Goal: Information Seeking & Learning: Learn about a topic

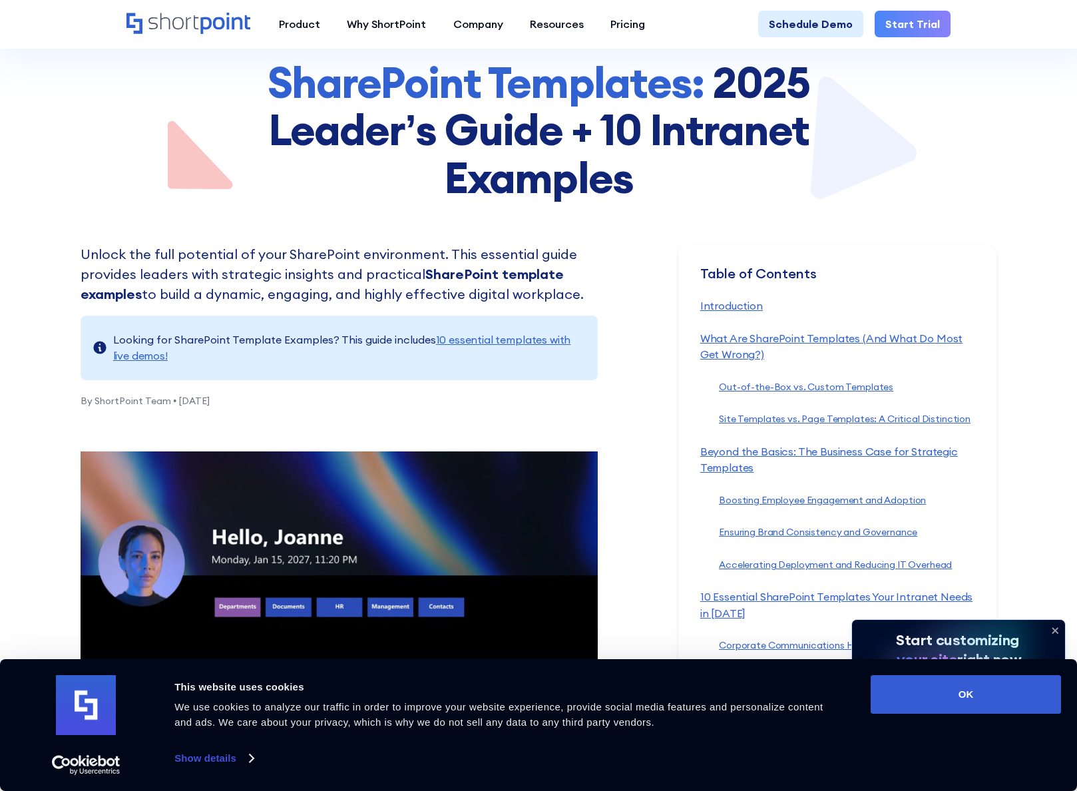
scroll to position [266, 0]
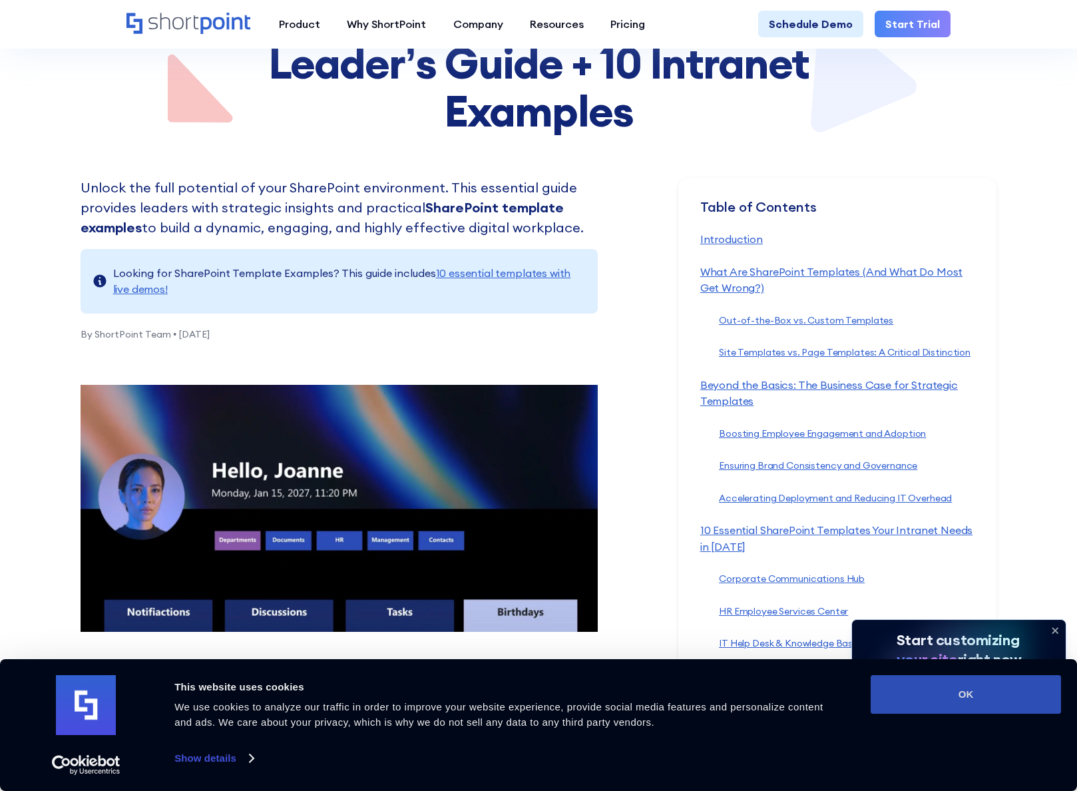
click at [952, 685] on button "OK" at bounding box center [966, 694] width 190 height 39
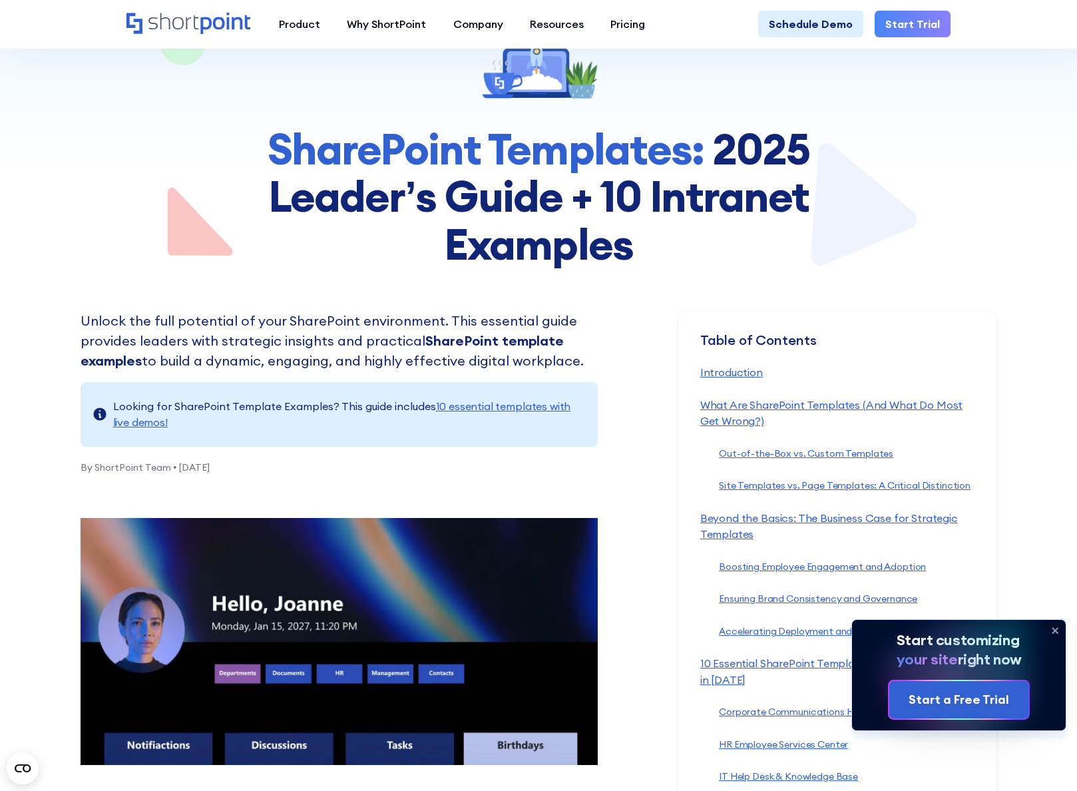
scroll to position [67, 0]
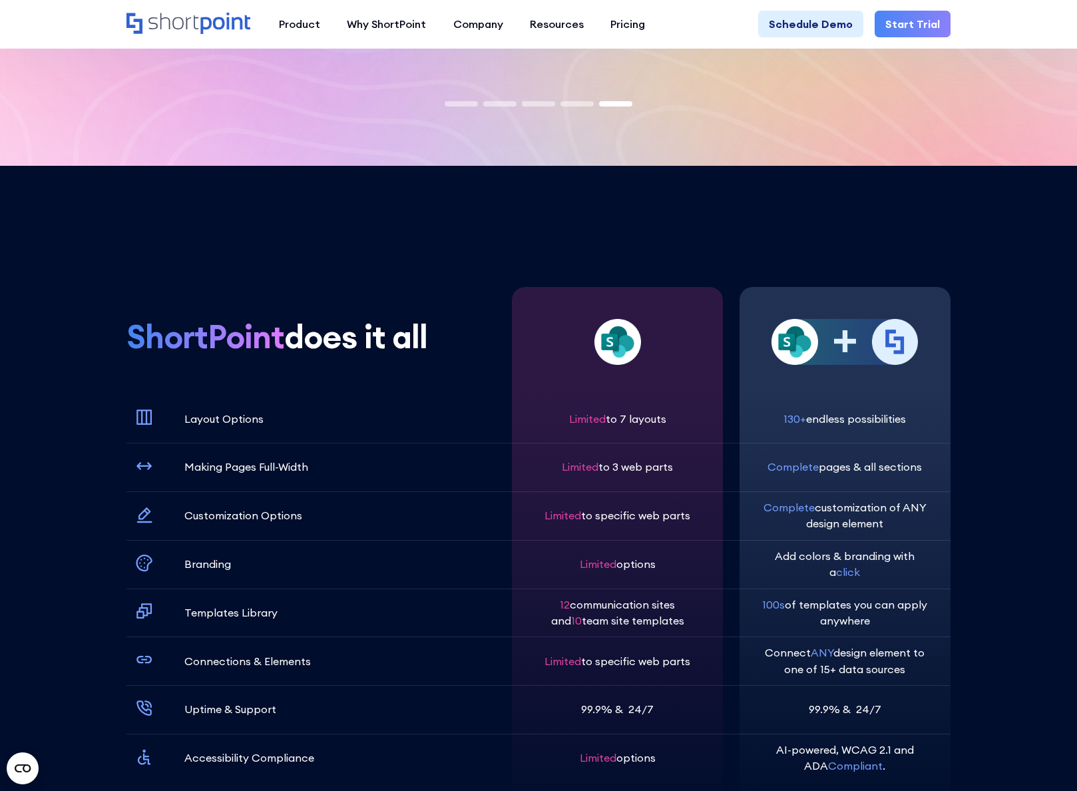
scroll to position [3994, 0]
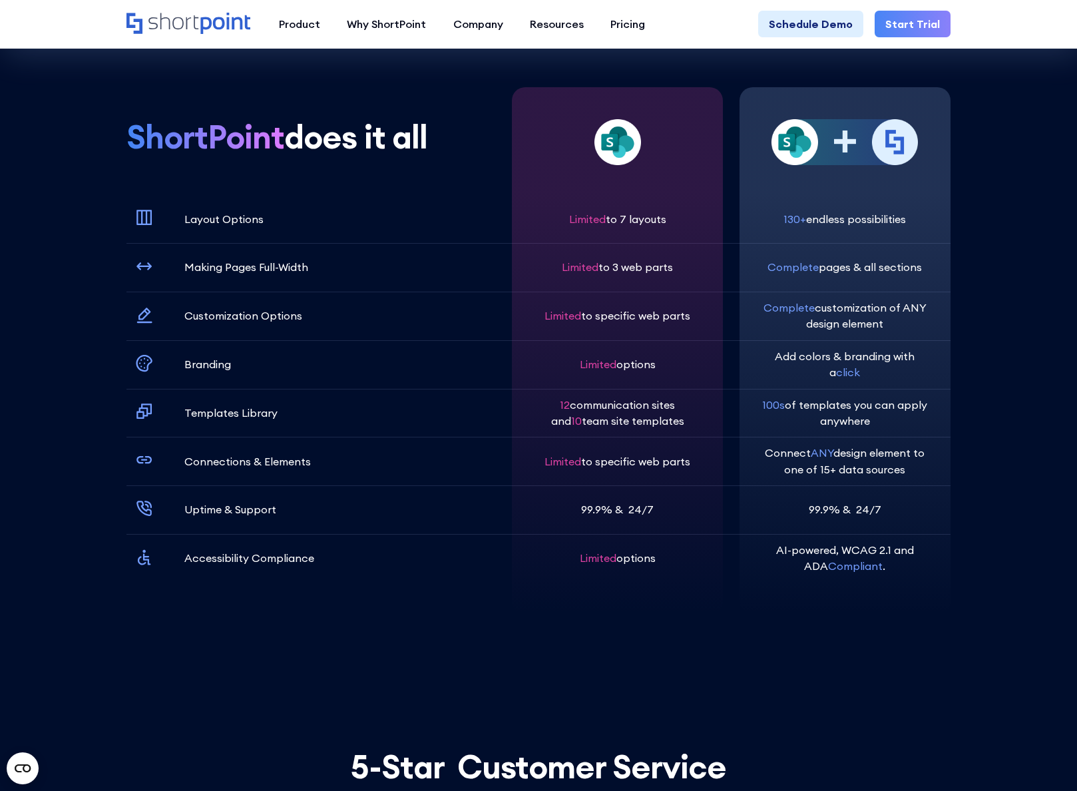
click at [1029, 35] on div "Product works with SharePoint Microsoft Teams SAP Explore Templates Elements In…" at bounding box center [538, 24] width 1077 height 49
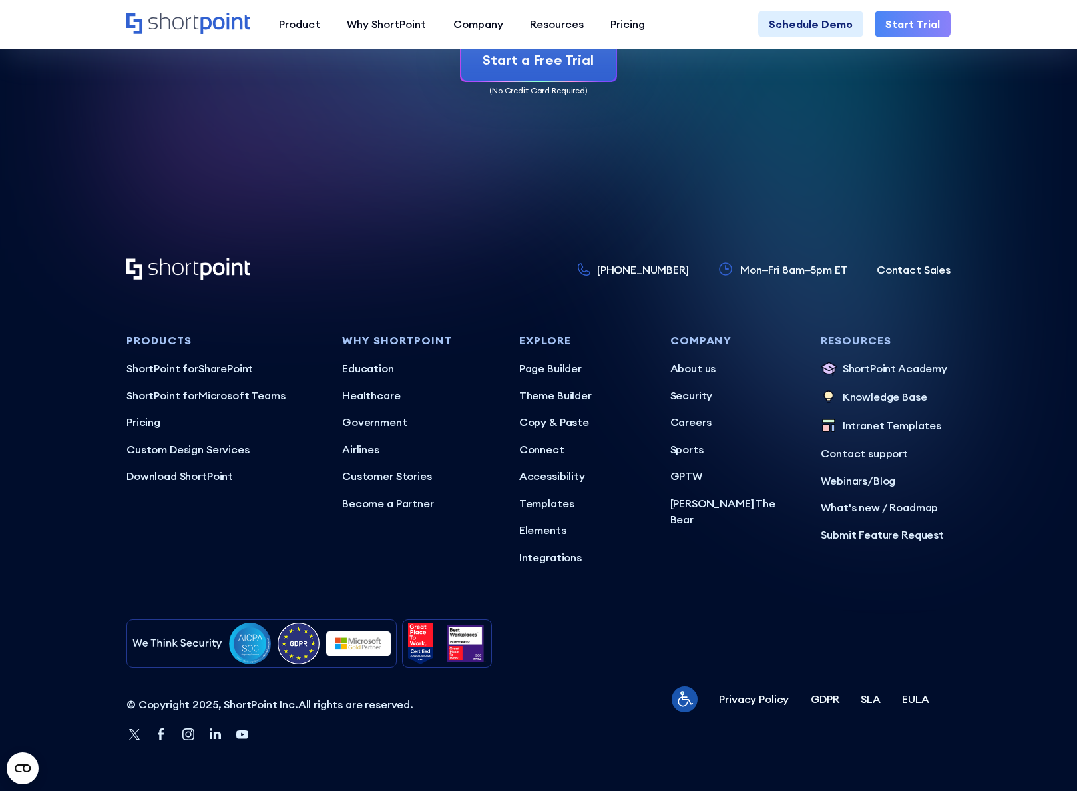
scroll to position [6535, 0]
click at [171, 389] on span "ShortPoint for" at bounding box center [162, 395] width 72 height 13
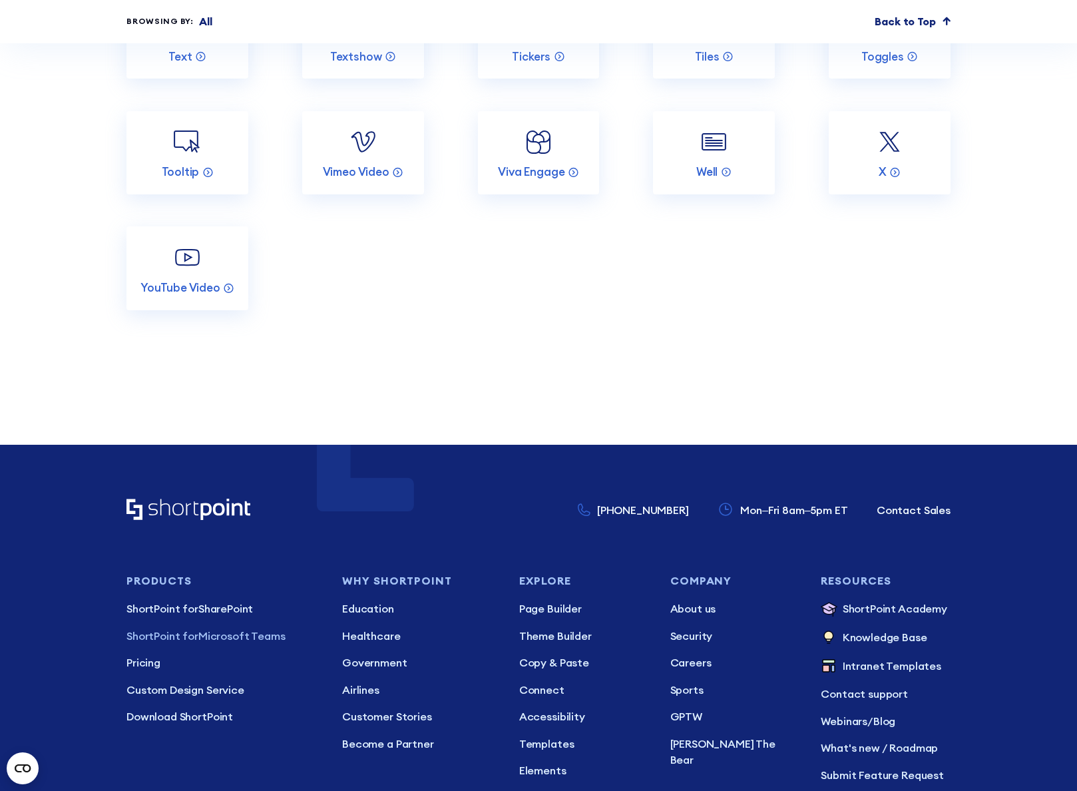
scroll to position [6656, 0]
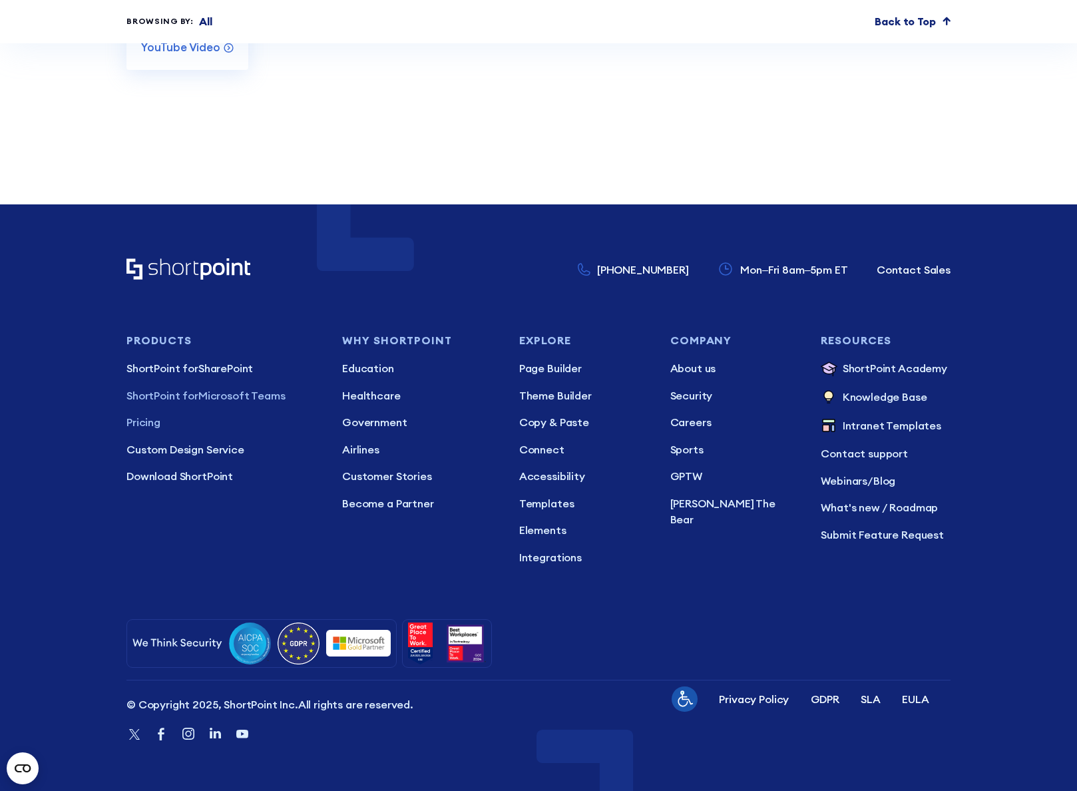
click at [148, 430] on p "Pricing" at bounding box center [223, 422] width 194 height 16
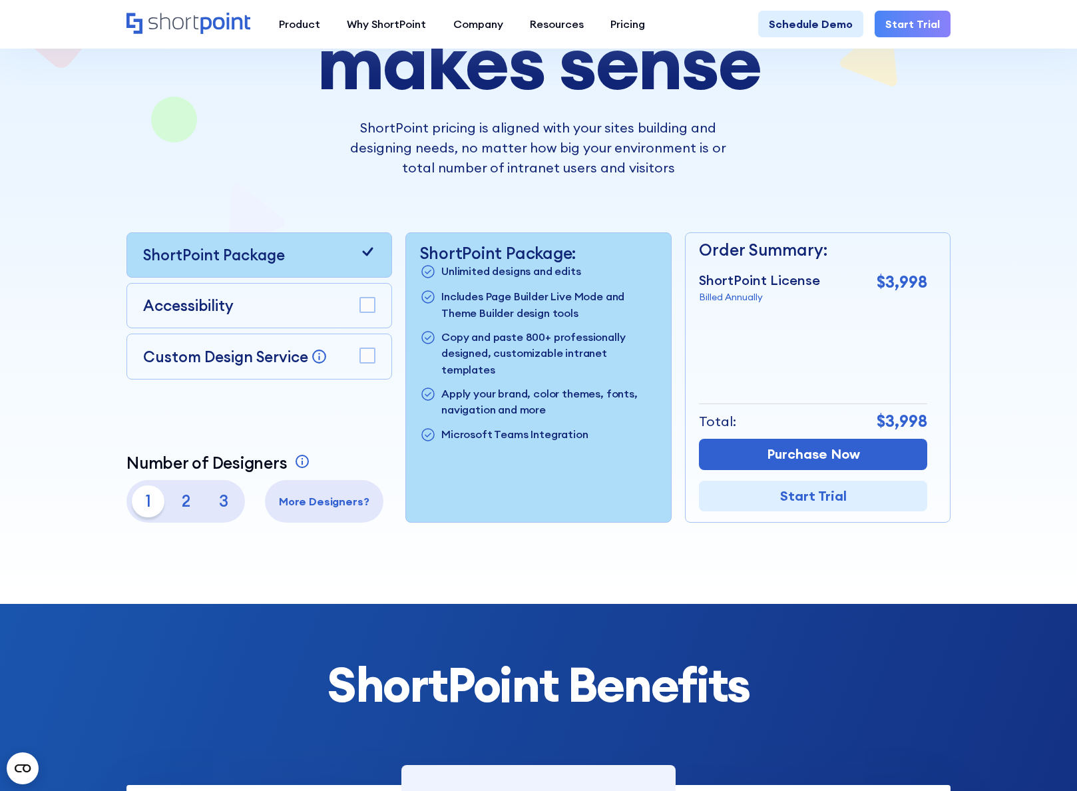
scroll to position [133, 0]
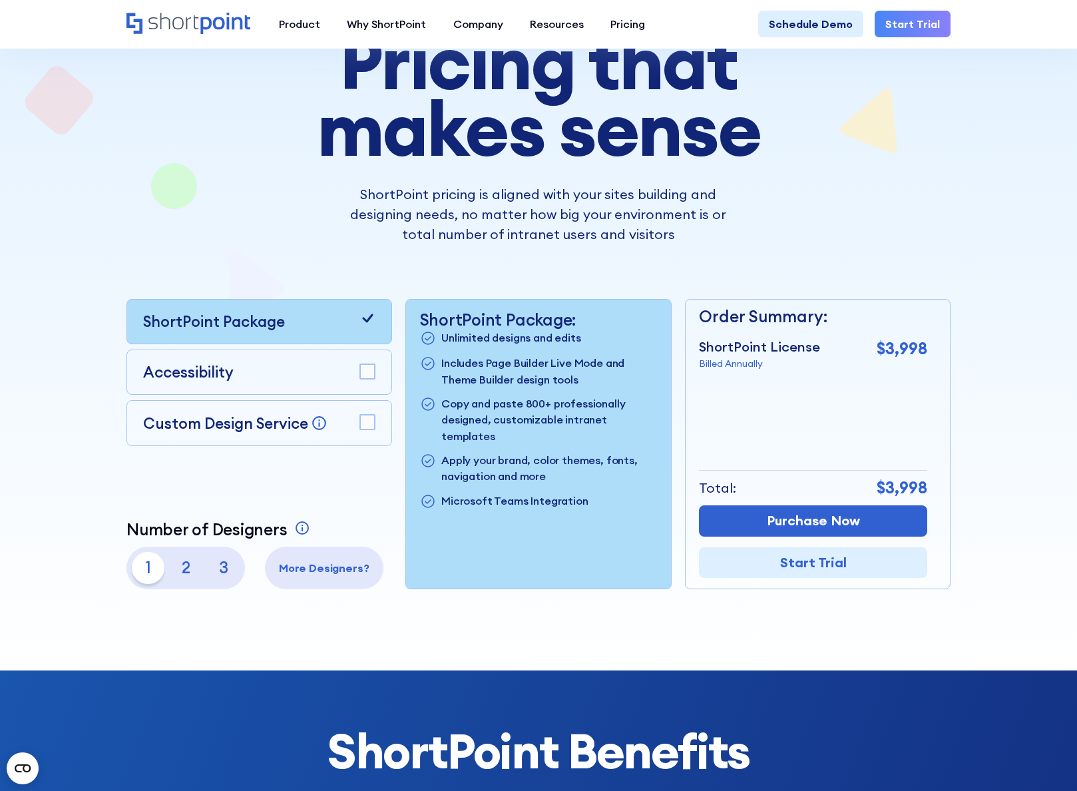
click at [224, 574] on p "3" at bounding box center [223, 568] width 33 height 33
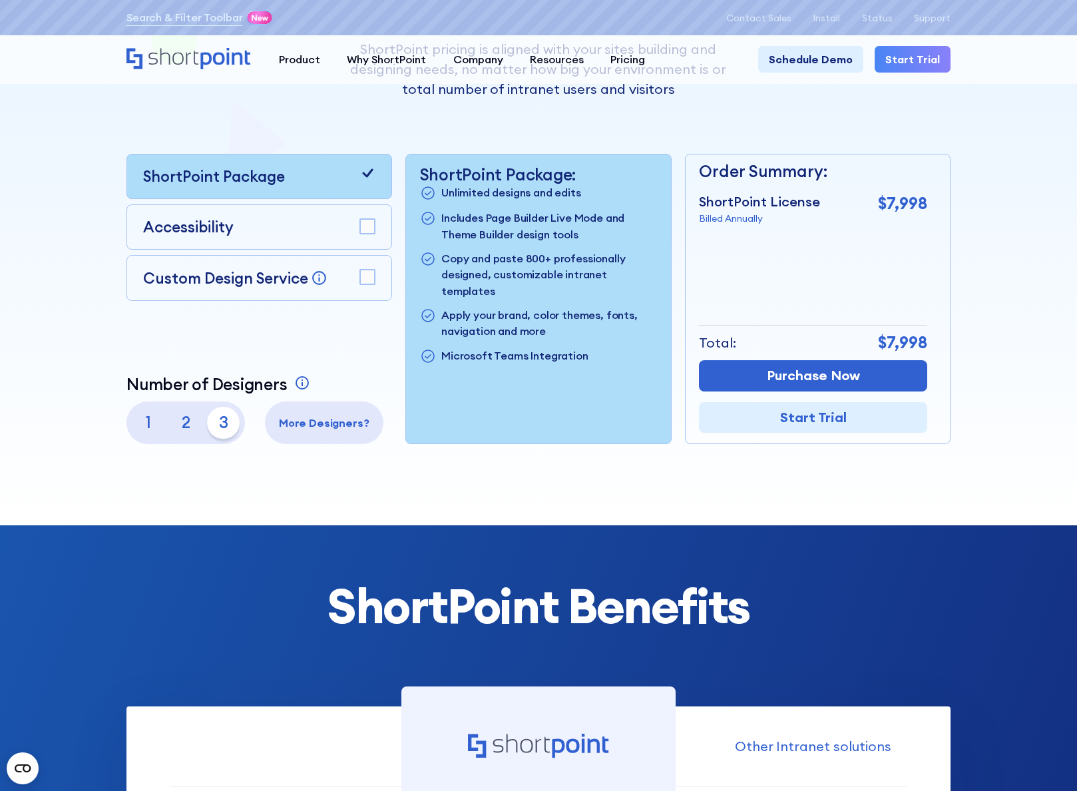
scroll to position [0, 0]
